Goal: Understand process/instructions: Learn how to perform a task or action

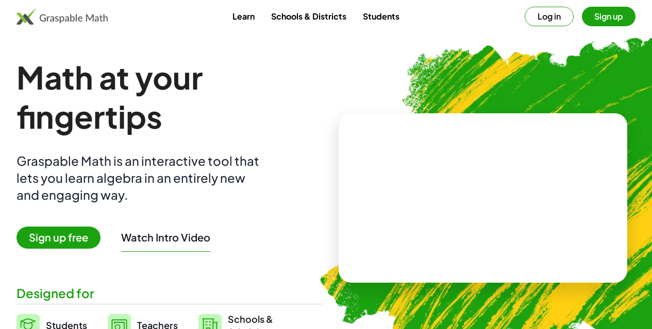
click at [594, 23] on button "Sign up" at bounding box center [608, 17] width 54 height 20
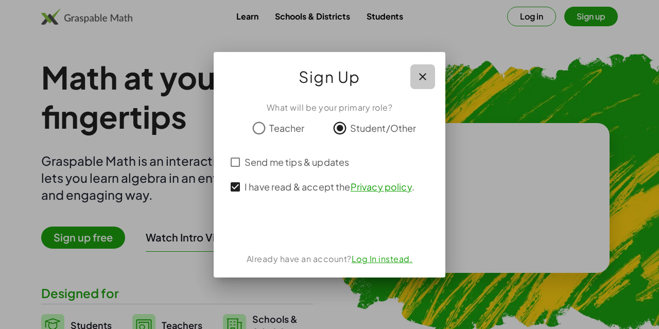
click at [426, 74] on icon "button" at bounding box center [423, 77] width 12 height 12
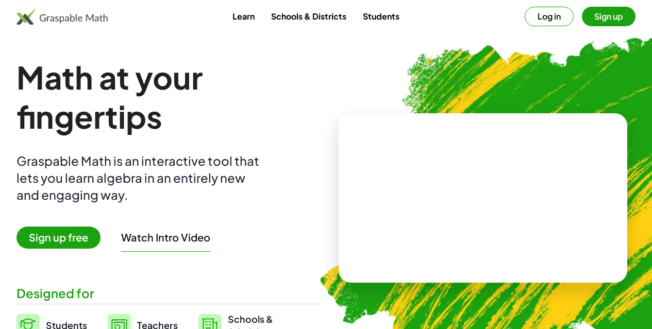
click at [541, 20] on button "Log in" at bounding box center [548, 17] width 49 height 20
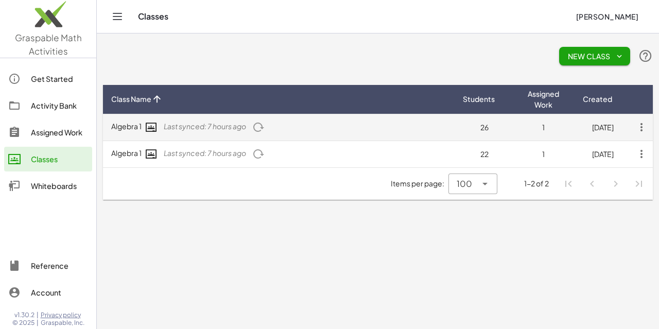
click at [161, 124] on td "Algebra 1 Last synced: 7 hours ago" at bounding box center [279, 127] width 352 height 27
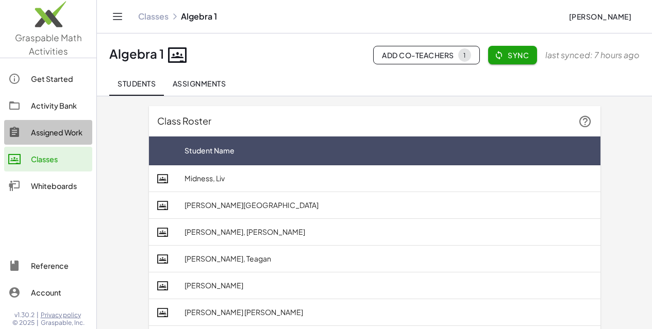
click at [67, 132] on div "Assigned Work" at bounding box center [59, 132] width 57 height 12
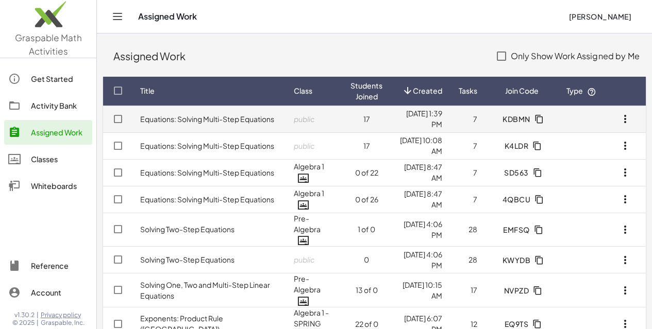
click at [229, 119] on td "Equations: Solving Multi-Step Equations" at bounding box center [208, 119] width 153 height 27
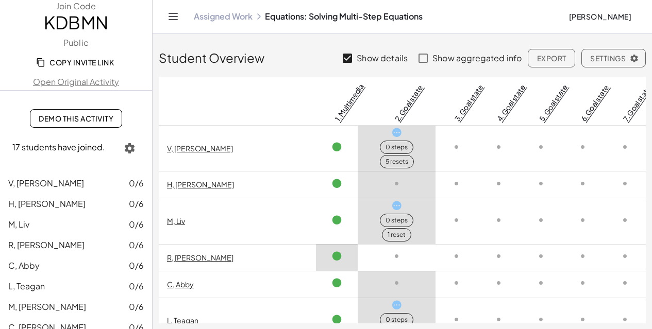
click at [76, 124] on link "Demo This Activity" at bounding box center [76, 118] width 92 height 19
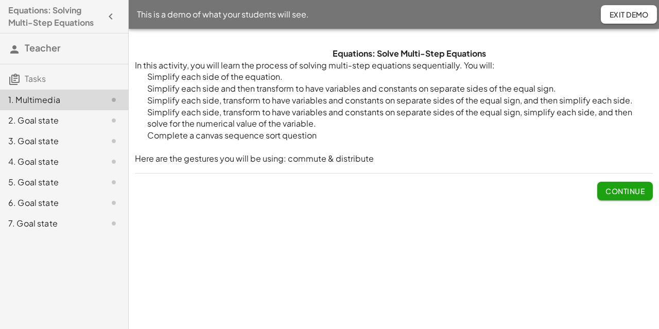
click at [618, 195] on span "Continue" at bounding box center [625, 190] width 39 height 9
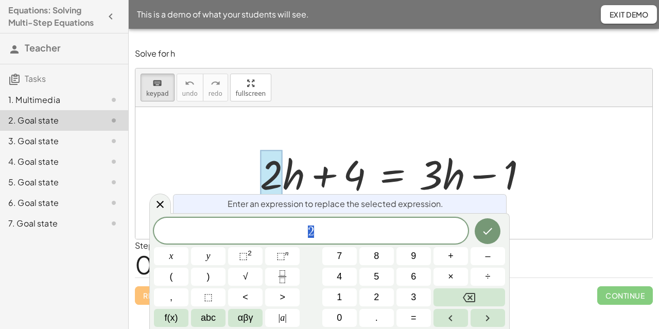
click at [295, 182] on div at bounding box center [398, 173] width 286 height 53
click at [158, 207] on icon at bounding box center [160, 204] width 7 height 7
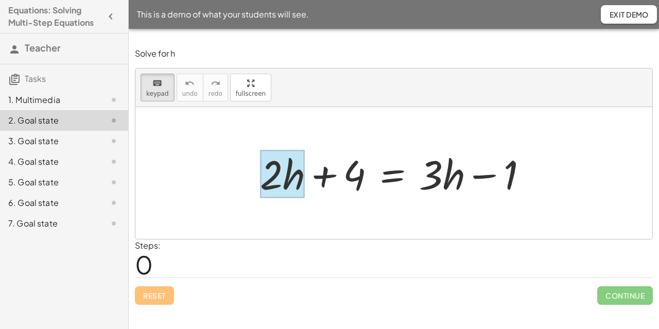
drag, startPoint x: 254, startPoint y: 149, endPoint x: 295, endPoint y: 181, distance: 52.1
click at [295, 181] on div "+ · 2 · h + 4 = + · 3 · h − 1" at bounding box center [394, 173] width 299 height 58
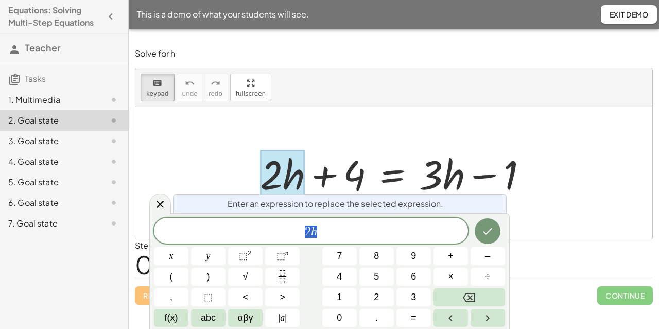
drag, startPoint x: 156, startPoint y: 196, endPoint x: 162, endPoint y: 186, distance: 11.1
click at [156, 196] on div at bounding box center [160, 204] width 22 height 20
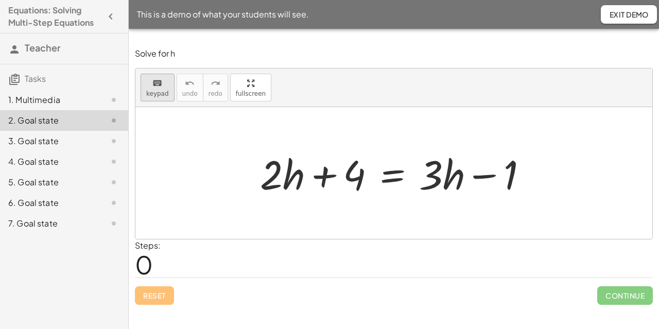
click at [157, 88] on icon "keyboard" at bounding box center [157, 83] width 10 height 12
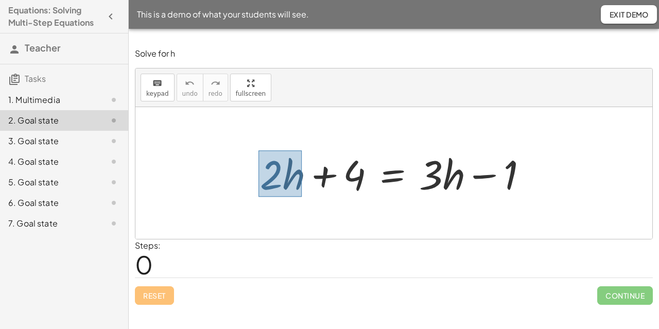
drag, startPoint x: 259, startPoint y: 150, endPoint x: 302, endPoint y: 197, distance: 63.4
click at [302, 197] on div at bounding box center [398, 173] width 286 height 53
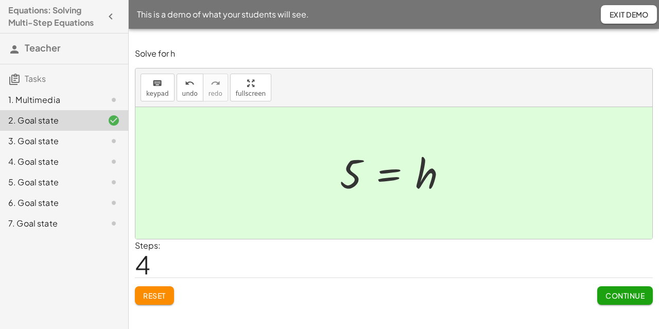
click at [624, 13] on span "Exit Demo" at bounding box center [629, 14] width 40 height 9
